Goal: Transaction & Acquisition: Obtain resource

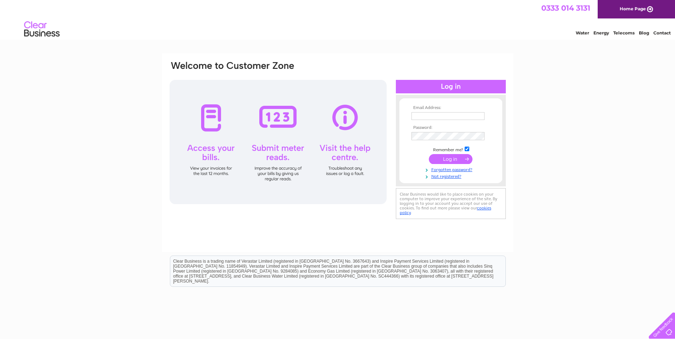
click at [414, 115] on input "text" at bounding box center [447, 116] width 73 height 8
click at [437, 115] on input "text" at bounding box center [448, 116] width 74 height 9
type input "A"
type input "ian@iacmaciver.co.uk"
click at [445, 161] on input "submit" at bounding box center [451, 160] width 44 height 10
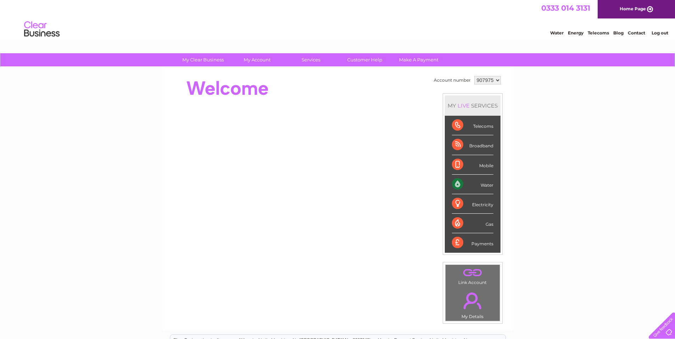
click at [474, 76] on select "907975 917895 922120" at bounding box center [487, 80] width 27 height 9
click option "907975" at bounding box center [0, 0] width 0 height 0
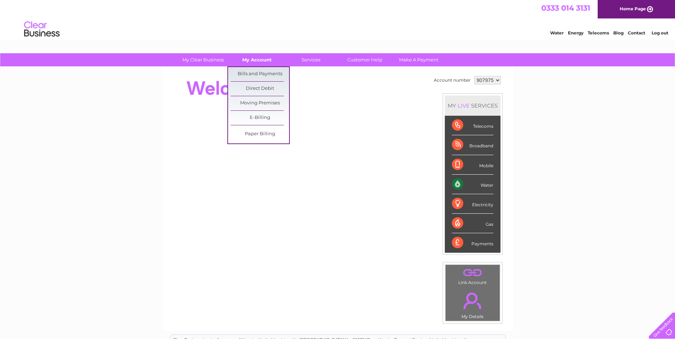
click at [260, 61] on link "My Account" at bounding box center [257, 59] width 59 height 13
click at [263, 74] on link "Bills and Payments" at bounding box center [260, 74] width 59 height 14
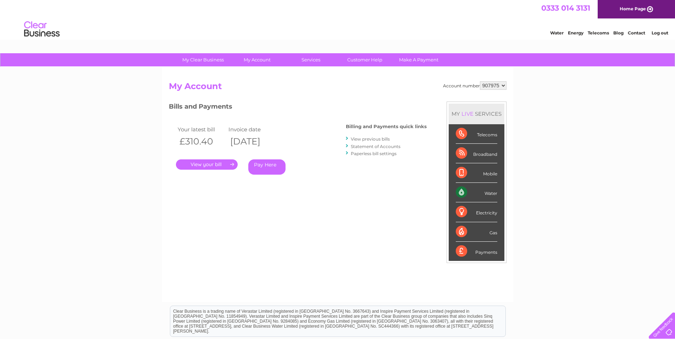
click at [213, 163] on link "." at bounding box center [207, 164] width 62 height 10
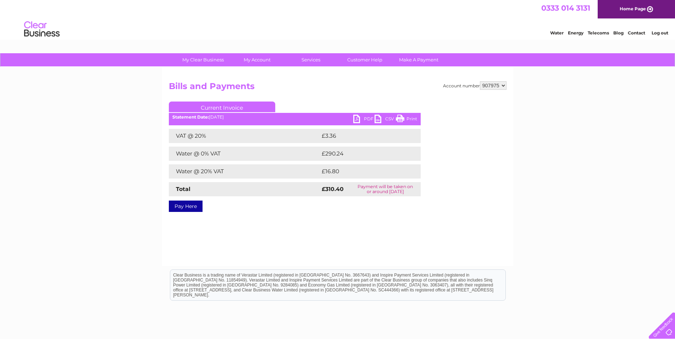
click at [360, 118] on link "PDF" at bounding box center [363, 120] width 21 height 10
click at [480, 81] on select "907975 917895 922120" at bounding box center [493, 85] width 27 height 9
click option "917895" at bounding box center [0, 0] width 0 height 0
click at [357, 117] on link "PDF" at bounding box center [363, 120] width 21 height 10
click at [357, 119] on link "PDF" at bounding box center [363, 120] width 21 height 10
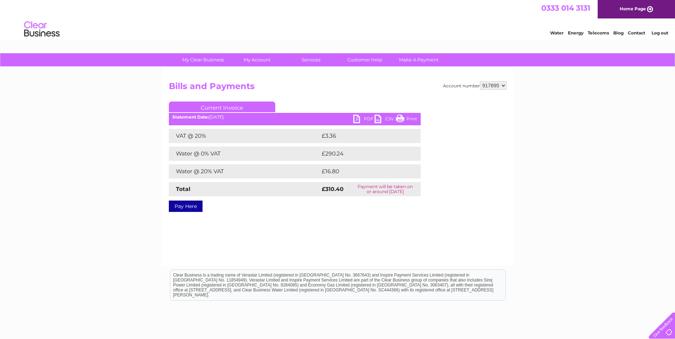
click at [519, 238] on div "My Clear Business Login Details My Details My Preferences Link Account My Accou…" at bounding box center [337, 220] width 675 height 334
click at [359, 118] on link "PDF" at bounding box center [363, 120] width 21 height 10
click at [480, 81] on select "907975 917895 922120" at bounding box center [493, 85] width 27 height 9
select select "922120"
click option "922120" at bounding box center [0, 0] width 0 height 0
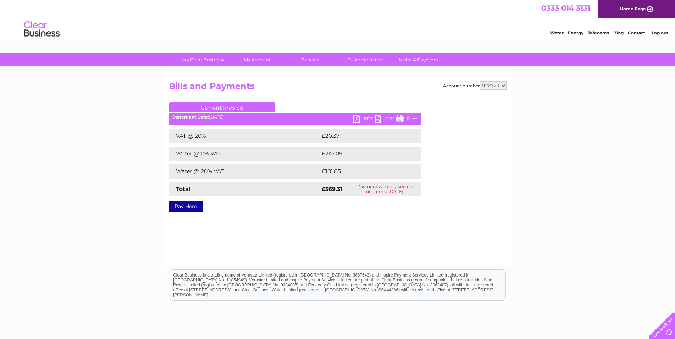
click at [359, 119] on link "PDF" at bounding box center [363, 120] width 21 height 10
click at [480, 81] on select "907975 917895 922120" at bounding box center [493, 85] width 27 height 9
select select "917895"
click option "917895" at bounding box center [0, 0] width 0 height 0
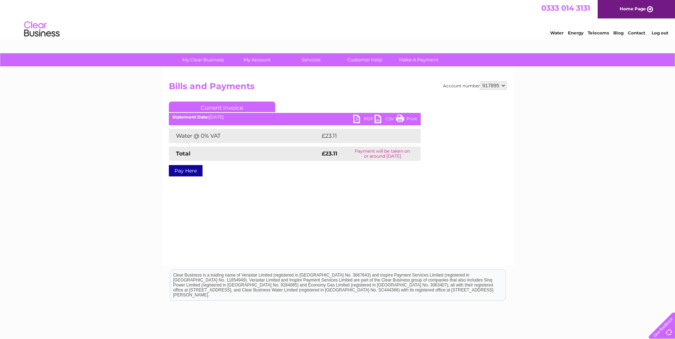
click at [358, 118] on link "PDF" at bounding box center [363, 120] width 21 height 10
click at [659, 33] on link "Log out" at bounding box center [660, 32] width 17 height 5
